Goal: Task Accomplishment & Management: Manage account settings

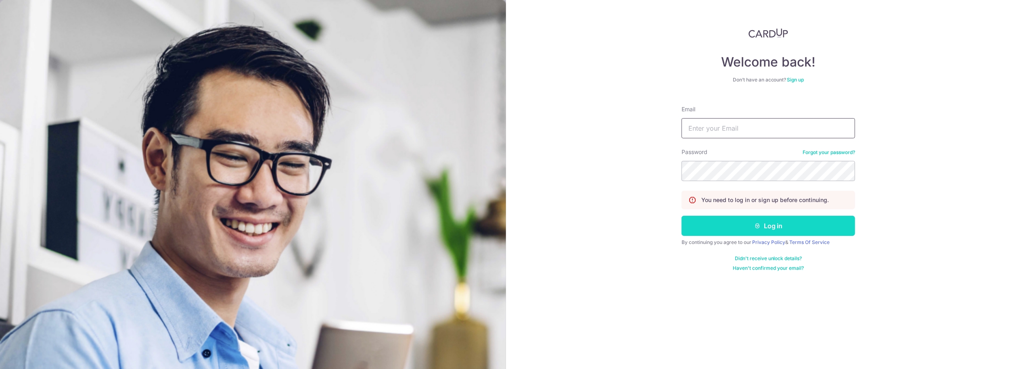
type input "[EMAIL_ADDRESS][DOMAIN_NAME]"
click at [710, 229] on button "Log in" at bounding box center [769, 226] width 174 height 20
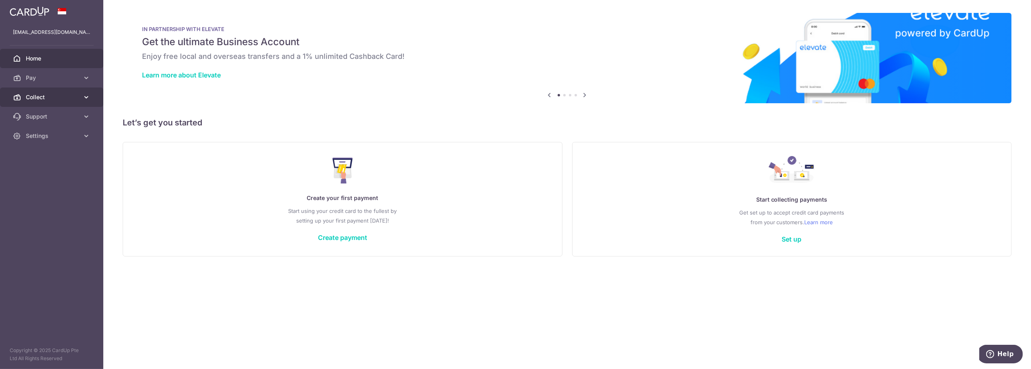
click at [41, 104] on link "Collect" at bounding box center [51, 97] width 103 height 19
click at [41, 112] on link "Dashboard" at bounding box center [51, 116] width 103 height 19
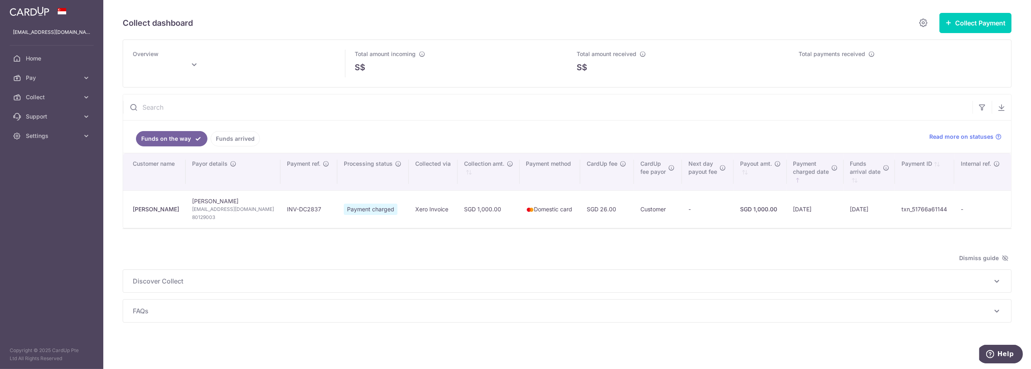
type input "[DATE]"
